Goal: Browse casually

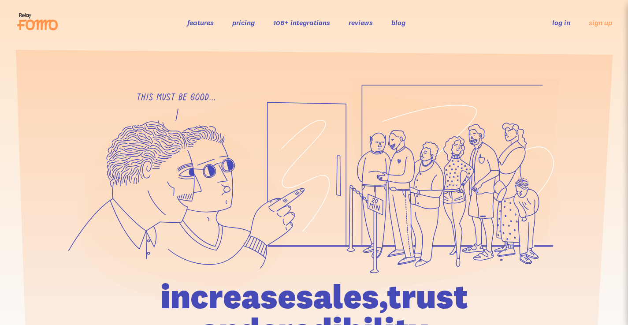
click at [205, 24] on link "features" at bounding box center [200, 22] width 26 height 9
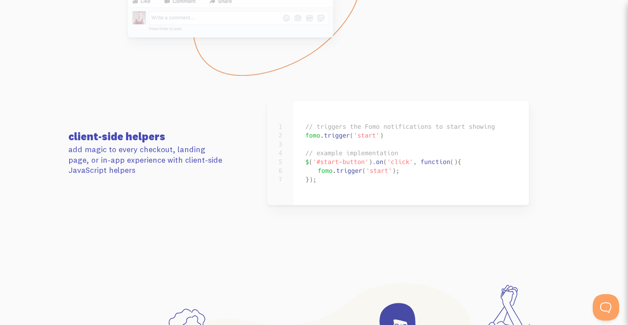
scroll to position [3681, 0]
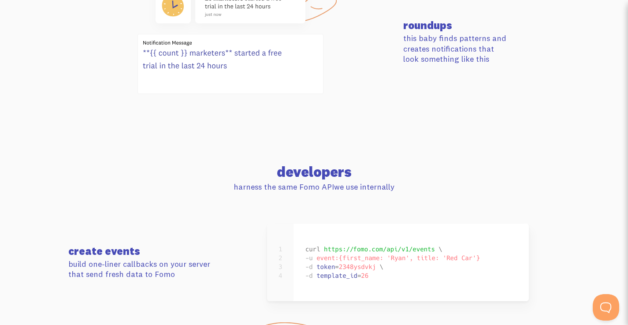
click at [378, 127] on section "roundups this baby finds patterns and creates notifications that look something…" at bounding box center [314, 42] width 628 height 182
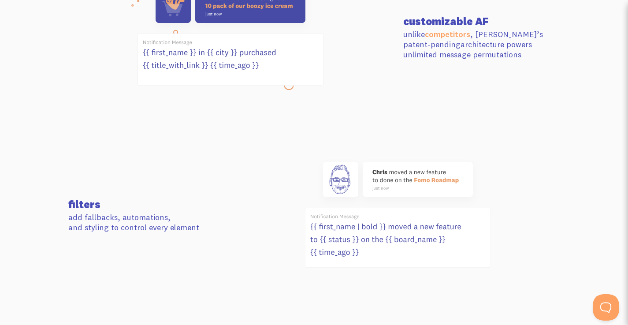
scroll to position [0, 0]
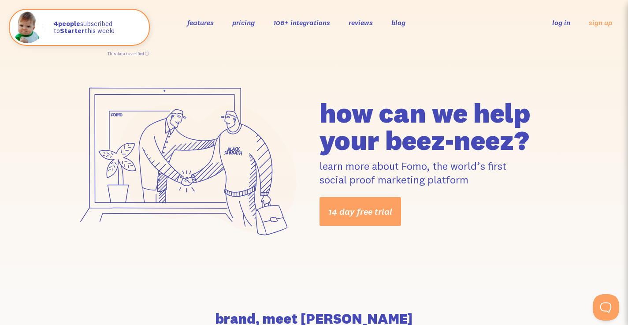
click at [307, 20] on link "106+ integrations" at bounding box center [301, 22] width 57 height 9
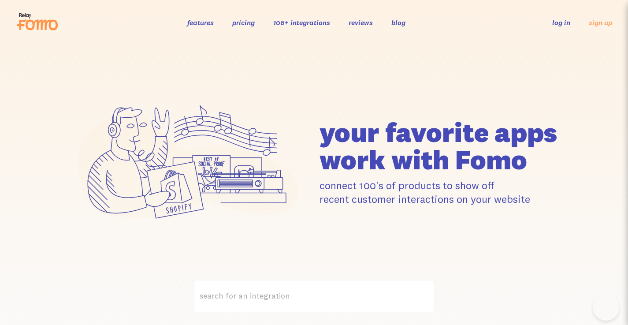
click at [406, 84] on div "your favorite apps" at bounding box center [314, 162] width 502 height 171
drag, startPoint x: 398, startPoint y: 85, endPoint x: 388, endPoint y: 85, distance: 10.2
click at [398, 85] on div "your favorite apps" at bounding box center [314, 162] width 502 height 171
click at [51, 26] on icon at bounding box center [37, 22] width 43 height 22
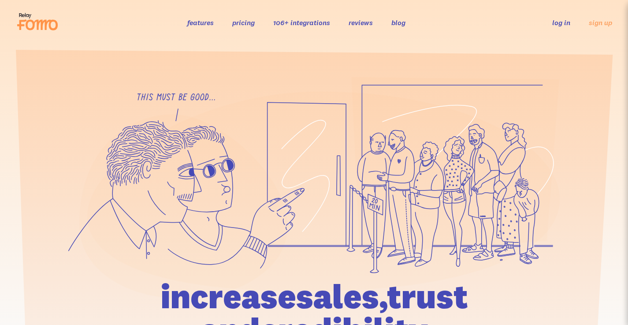
click at [324, 134] on icon at bounding box center [323, 191] width 472 height 200
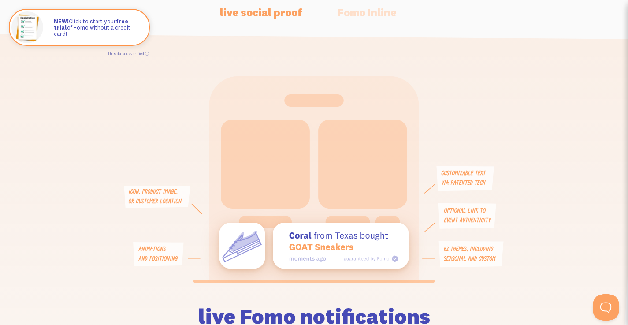
scroll to position [1836, 0]
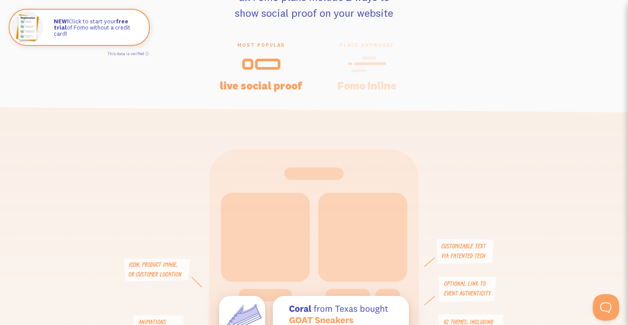
click at [369, 75] on div at bounding box center [367, 64] width 85 height 21
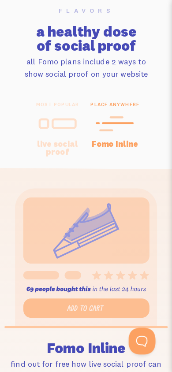
scroll to position [1693, 0]
